Goal: Task Accomplishment & Management: Complete application form

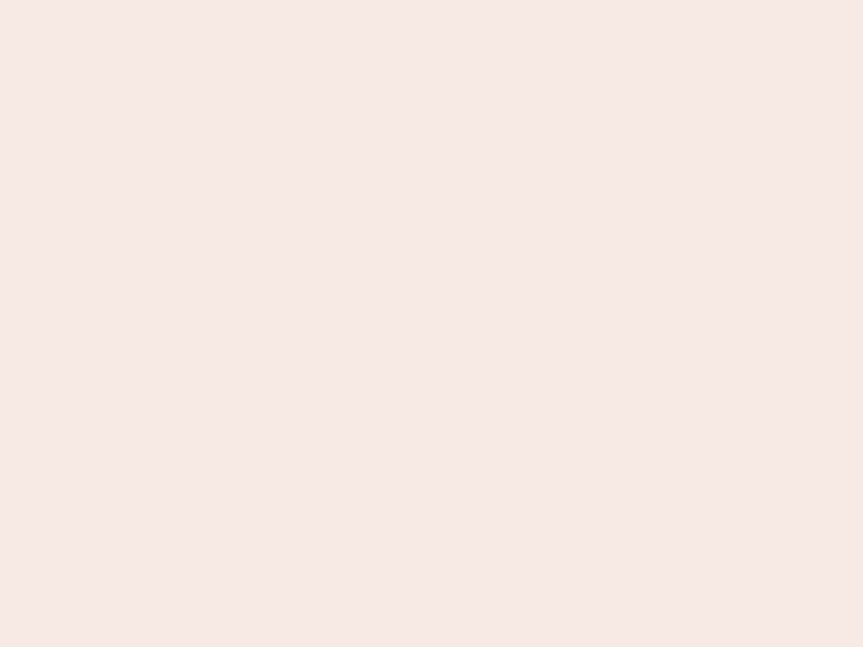
click at [431, 324] on nb-app "Almost there Thank you for registering for Newbook. Your account is under revie…" at bounding box center [431, 323] width 863 height 647
click at [431, 0] on nb-app "Almost there Thank you for registering for Newbook. Your account is under revie…" at bounding box center [431, 323] width 863 height 647
click at [461, 0] on nb-app "Almost there Thank you for registering for Newbook. Your account is under revie…" at bounding box center [431, 323] width 863 height 647
click at [431, 324] on nb-app "Almost there Thank you for registering for Newbook. Your account is under revie…" at bounding box center [431, 323] width 863 height 647
click at [431, 0] on nb-app "Almost there Thank you for registering for Newbook. Your account is under revie…" at bounding box center [431, 323] width 863 height 647
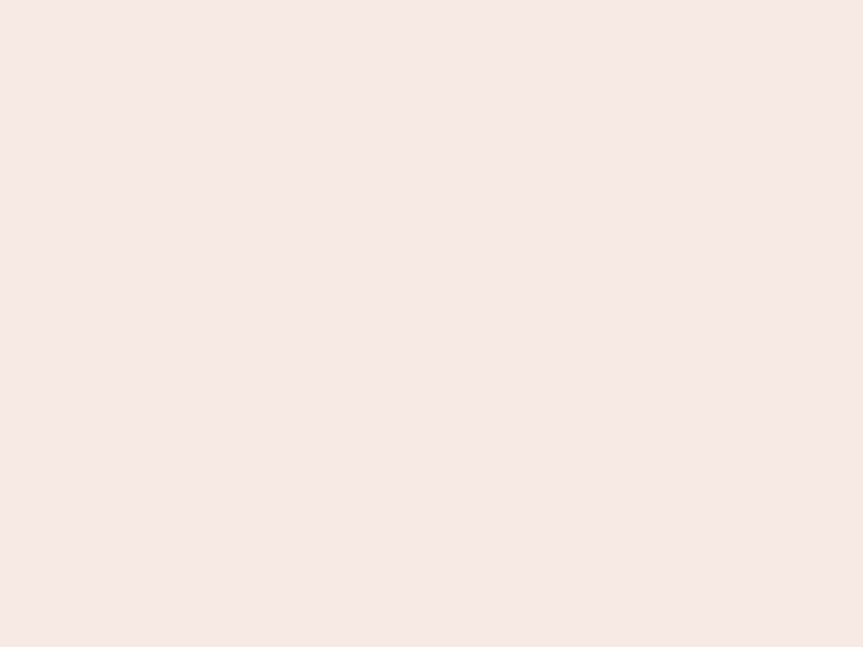
click at [301, 0] on nb-app "Almost there Thank you for registering for Newbook. Your account is under revie…" at bounding box center [431, 323] width 863 height 647
click at [431, 324] on nb-app "Almost there Thank you for registering for Newbook. Your account is under revie…" at bounding box center [431, 323] width 863 height 647
click at [431, 0] on nb-app "Almost there Thank you for registering for Newbook. Your account is under revie…" at bounding box center [431, 323] width 863 height 647
click at [301, 0] on nb-app "Almost there Thank you for registering for Newbook. Your account is under revie…" at bounding box center [431, 323] width 863 height 647
click at [431, 324] on nb-app "Almost there Thank you for registering for Newbook. Your account is under revie…" at bounding box center [431, 323] width 863 height 647
